Goal: Task Accomplishment & Management: Find specific page/section

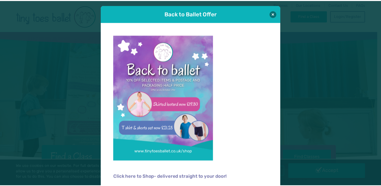
scroll to position [3, 0]
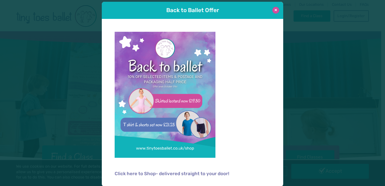
click at [274, 9] on button at bounding box center [275, 10] width 7 height 7
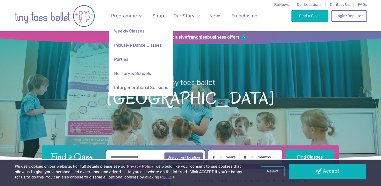
click at [130, 30] on span "Weekly Classes" at bounding box center [129, 30] width 30 height 5
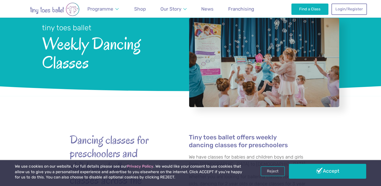
scroll to position [151, 0]
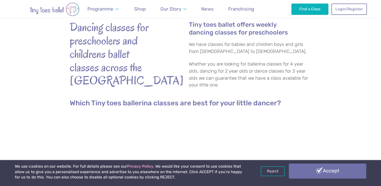
click at [302, 175] on link "Accept" at bounding box center [327, 171] width 77 height 15
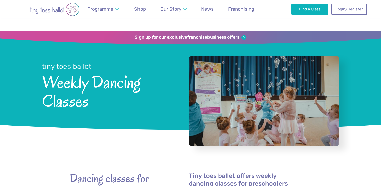
scroll to position [151, 0]
